Goal: Task Accomplishment & Management: Use online tool/utility

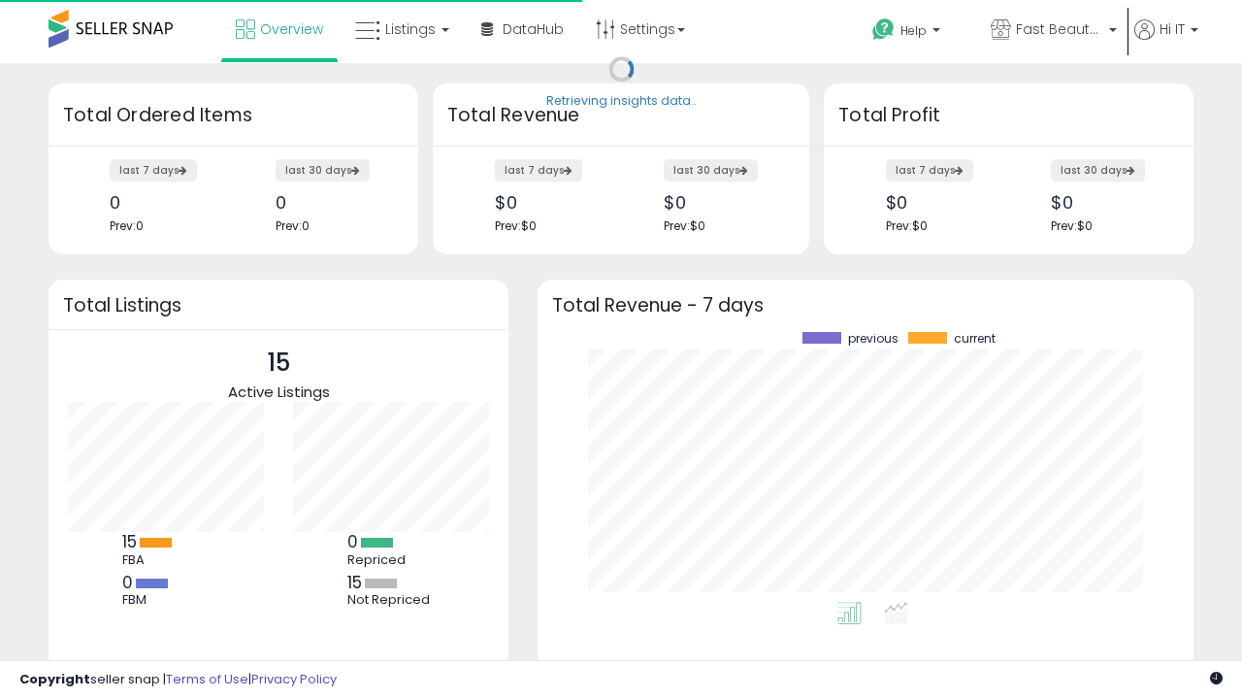
scroll to position [270, 617]
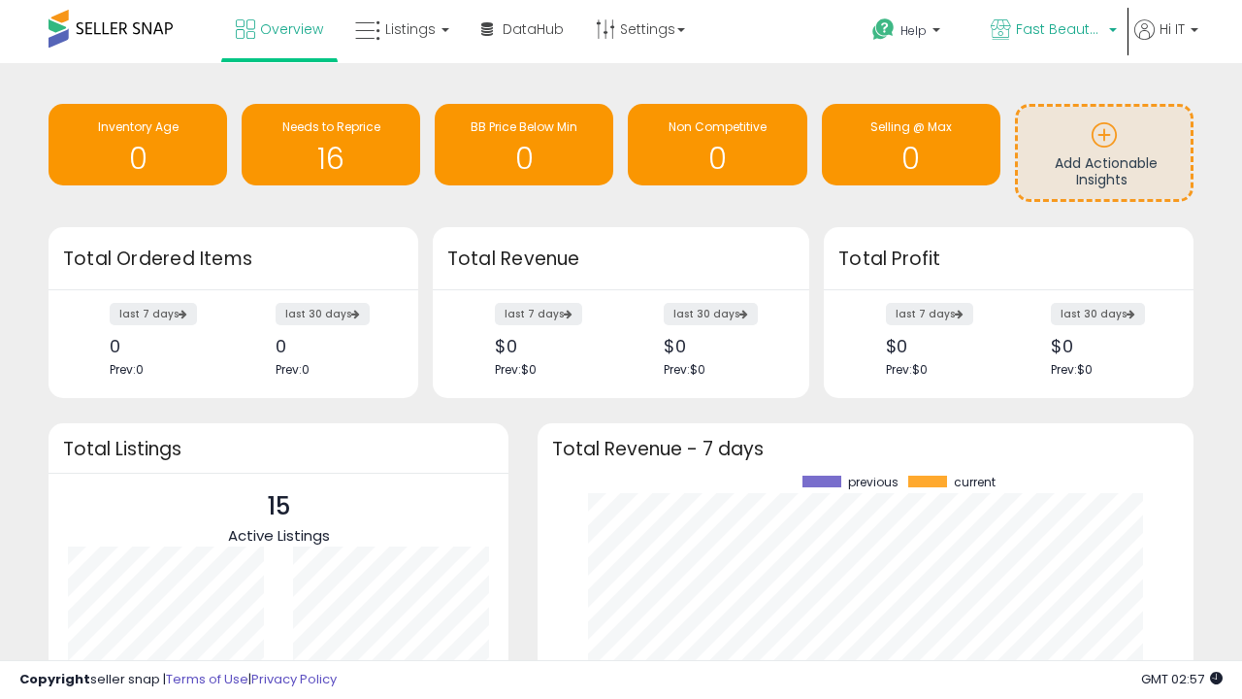
click at [1052, 31] on span "Fast Beauty ([GEOGRAPHIC_DATA])" at bounding box center [1059, 28] width 87 height 19
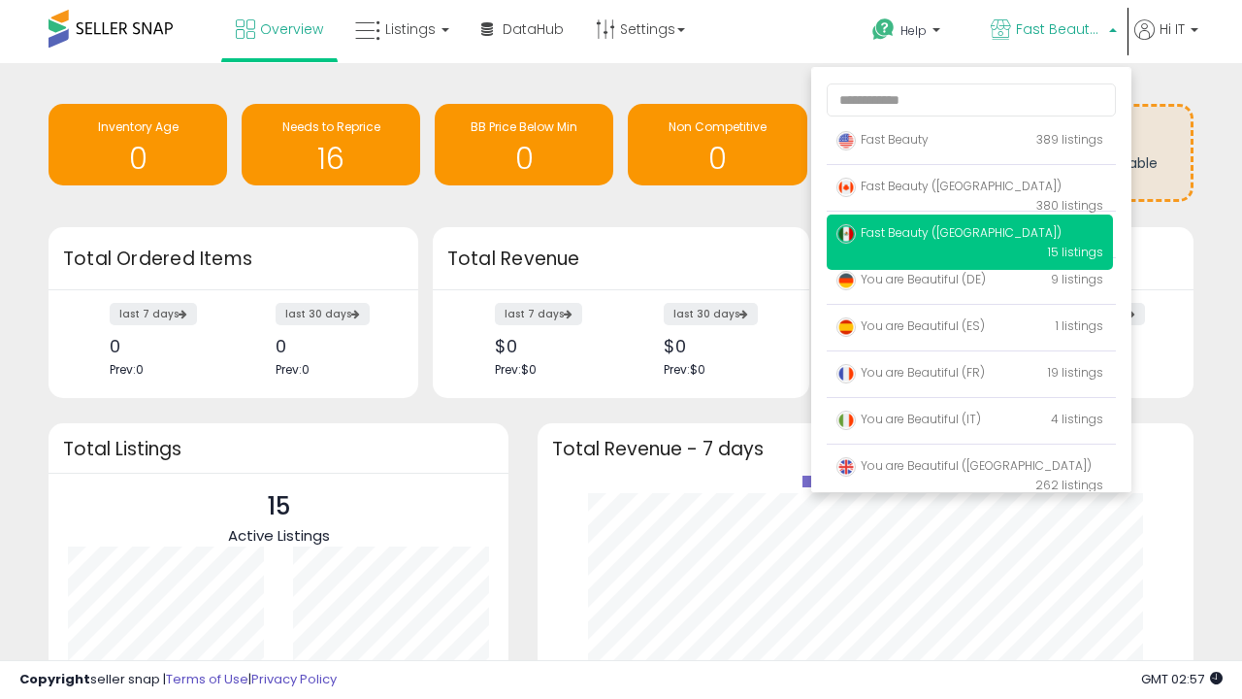
click at [970, 143] on p "Fast Beauty 389 listings" at bounding box center [970, 140] width 286 height 39
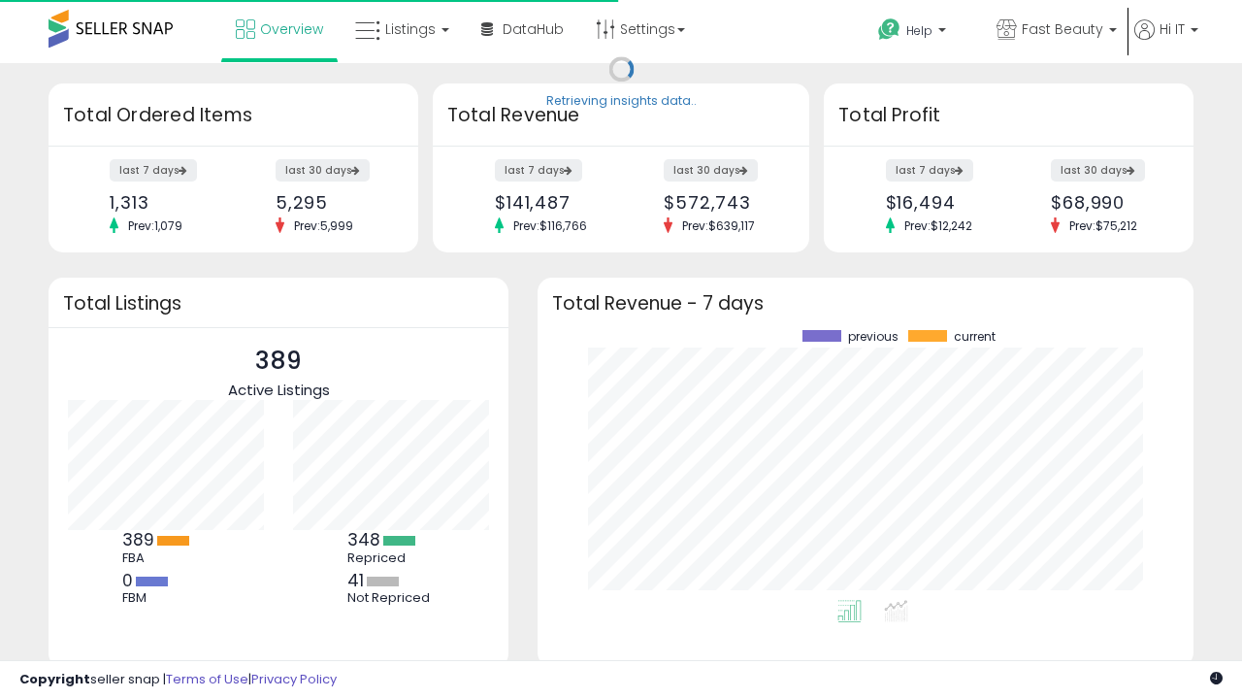
scroll to position [270, 617]
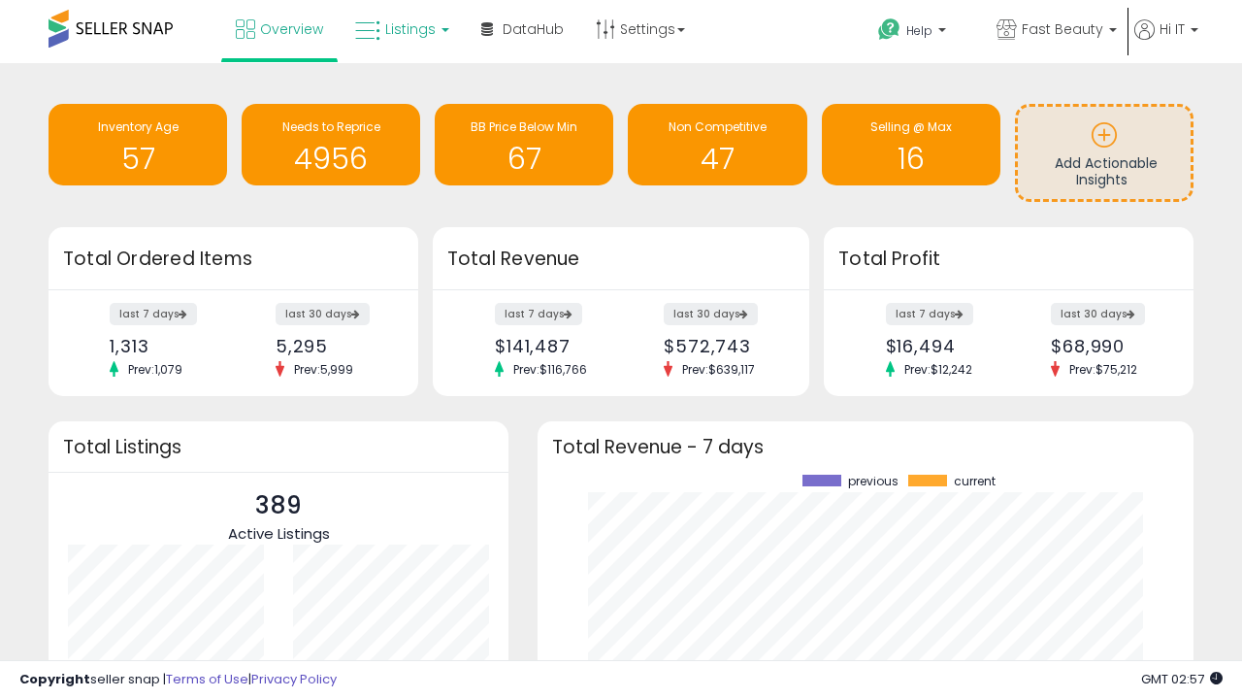
click at [400, 29] on span "Listings" at bounding box center [410, 28] width 50 height 19
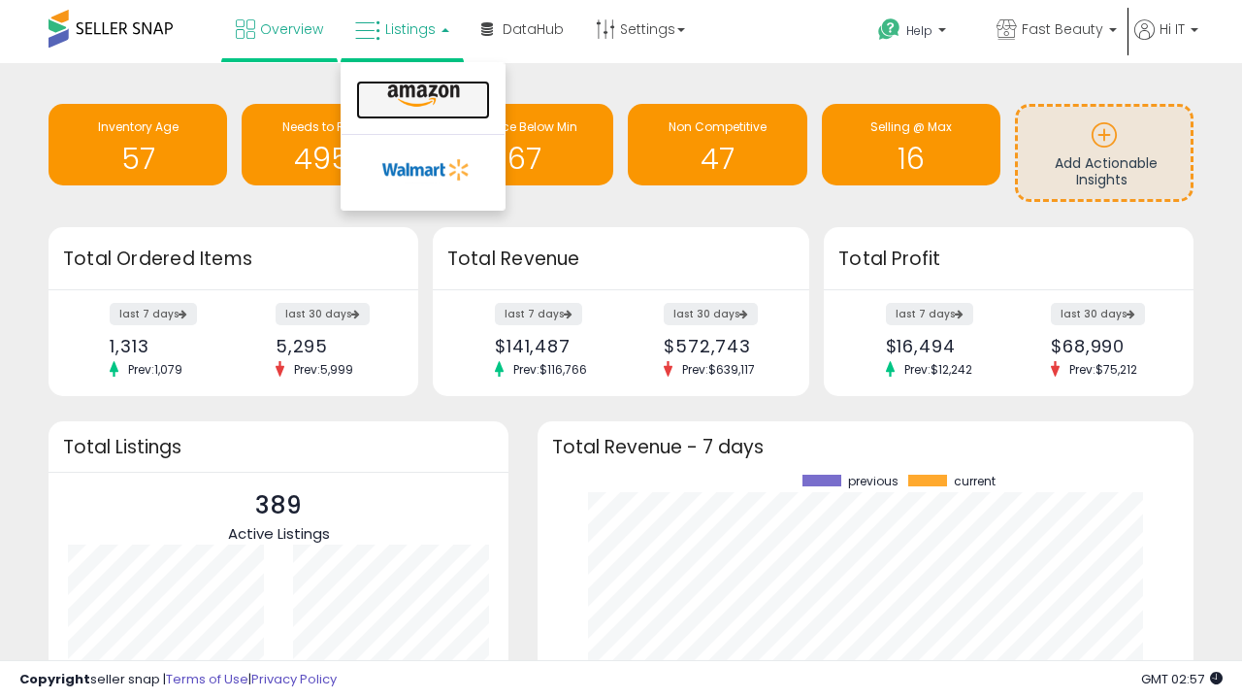
click at [421, 96] on icon at bounding box center [423, 95] width 84 height 25
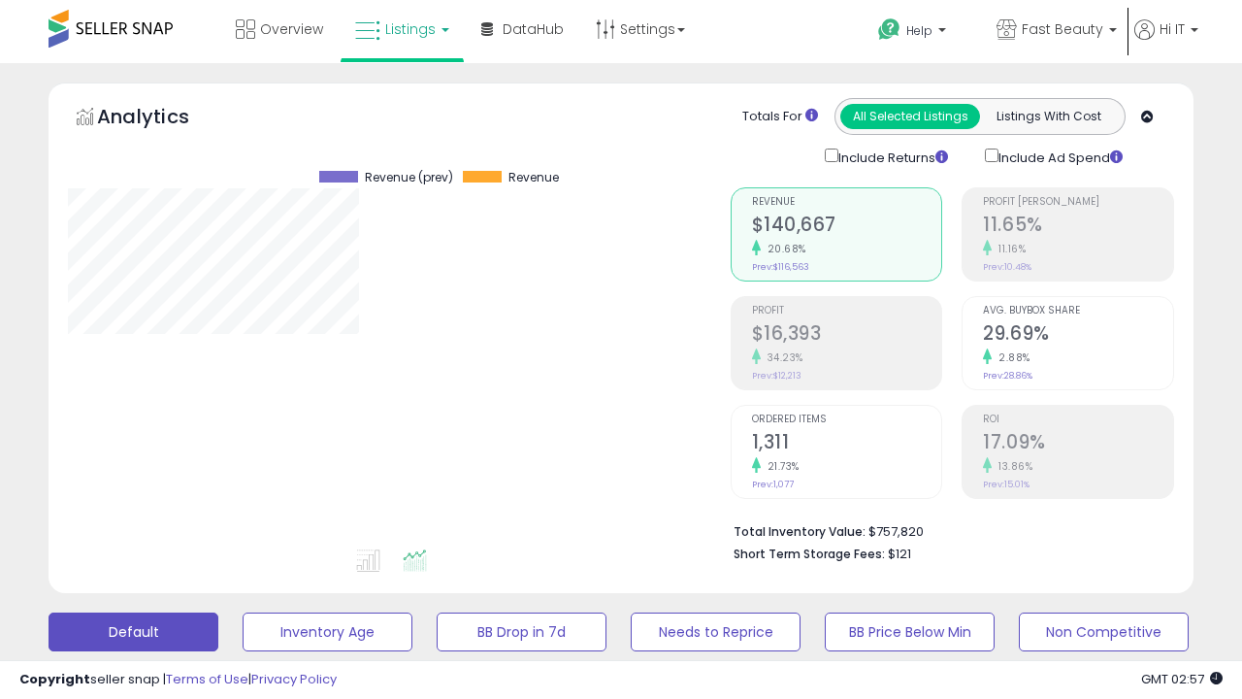
scroll to position [398, 662]
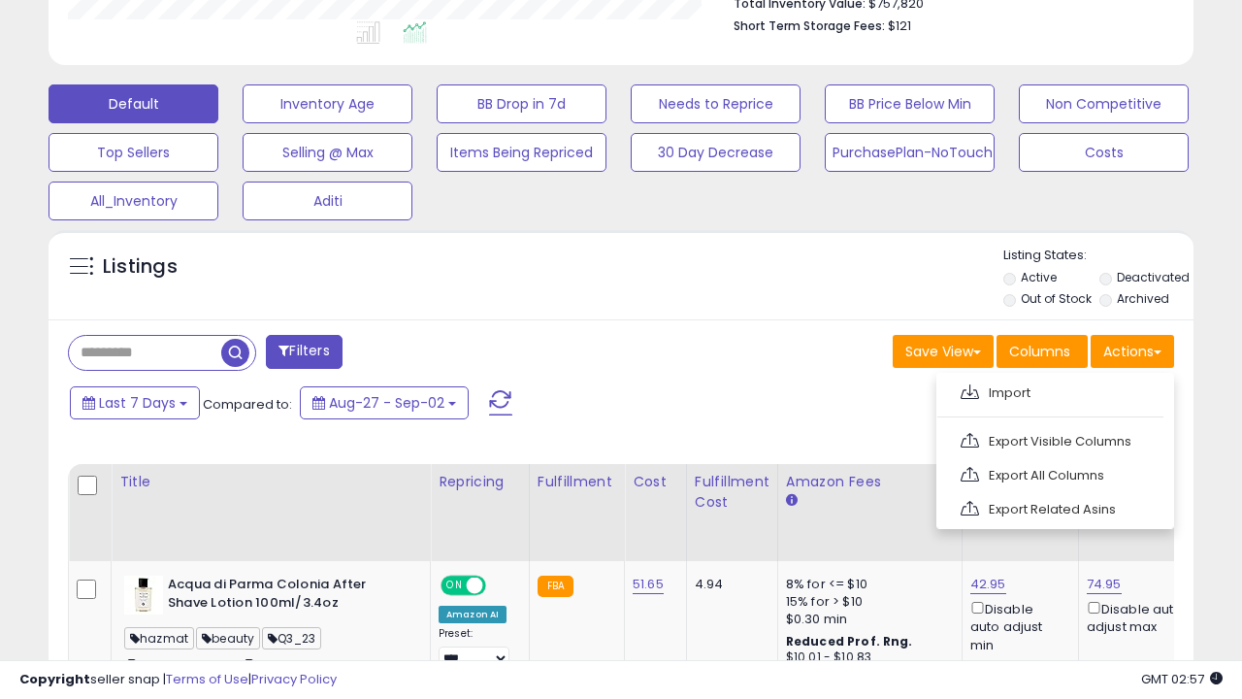
click at [970, 389] on span at bounding box center [970, 391] width 18 height 15
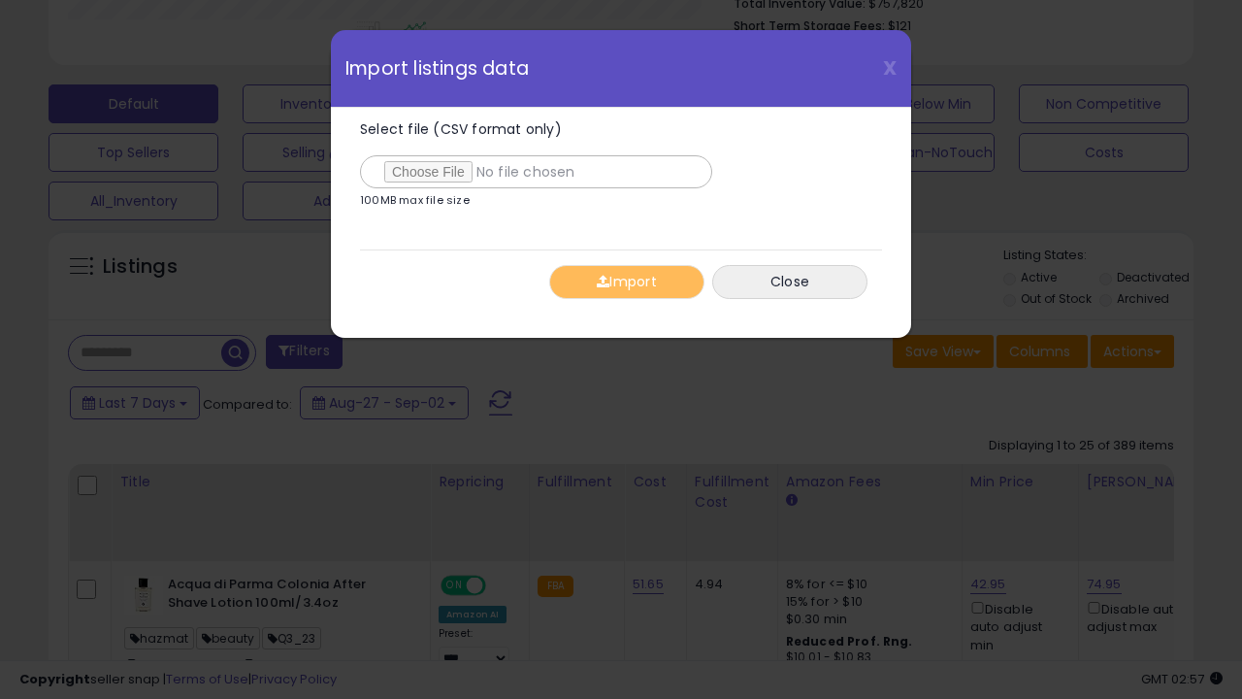
type input "**********"
click at [626, 281] on button "Import" at bounding box center [626, 282] width 155 height 34
